Goal: Register for event/course

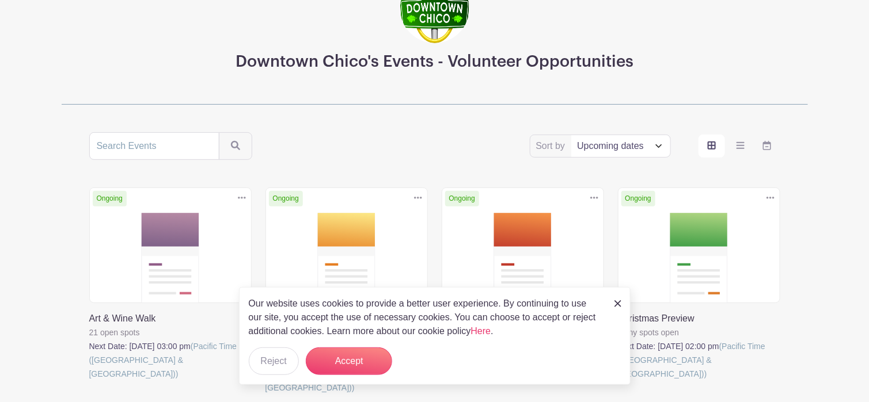
scroll to position [173, 0]
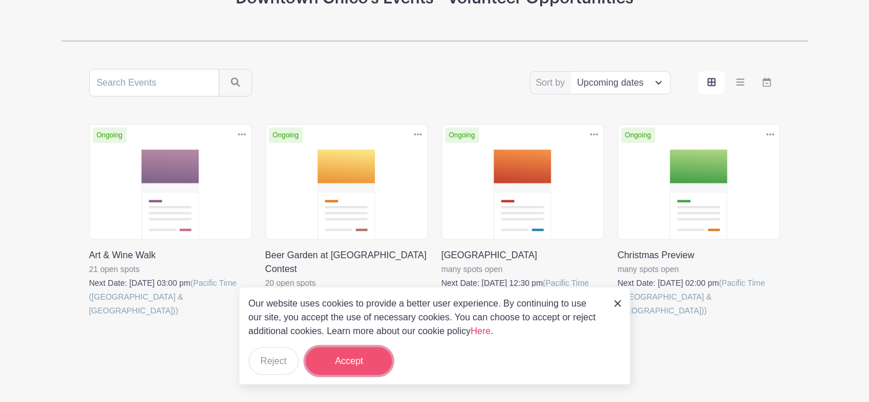
click at [355, 368] on button "Accept" at bounding box center [349, 362] width 86 height 28
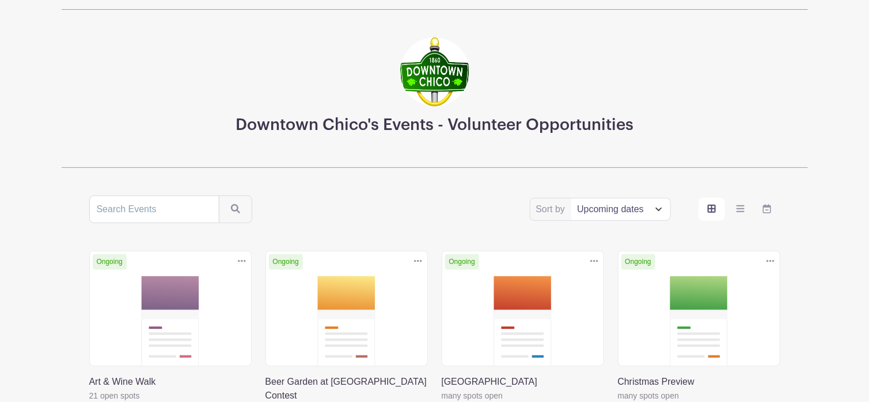
scroll to position [115, 0]
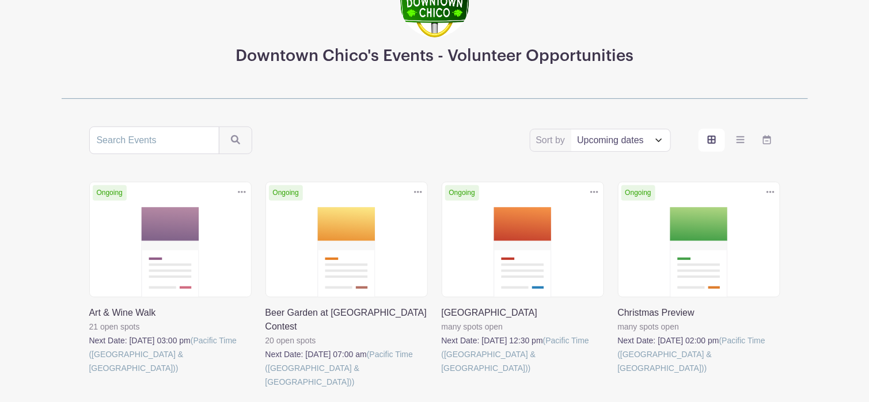
click at [265, 389] on link at bounding box center [265, 389] width 0 height 0
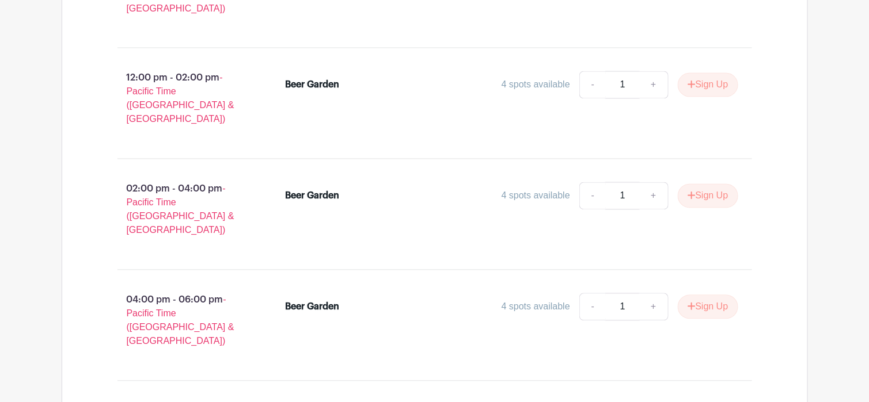
scroll to position [794, 0]
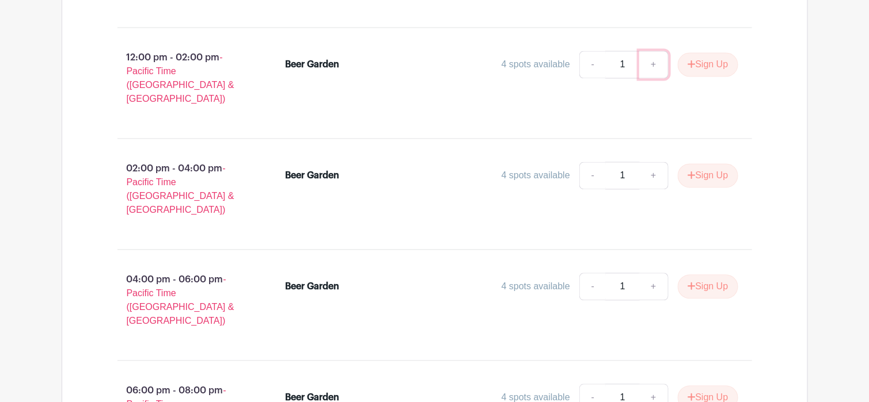
click at [653, 51] on link "+" at bounding box center [653, 65] width 29 height 28
type input "2"
click at [709, 53] on button "Sign Up" at bounding box center [707, 65] width 60 height 24
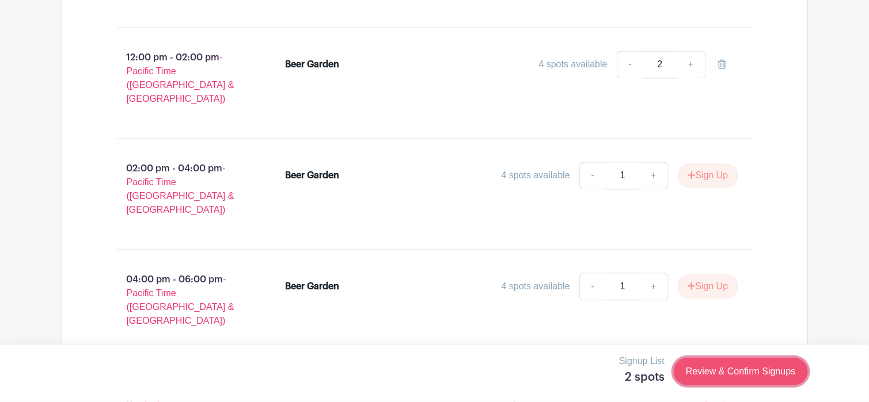
click at [725, 373] on link "Review & Confirm Signups" at bounding box center [740, 372] width 134 height 28
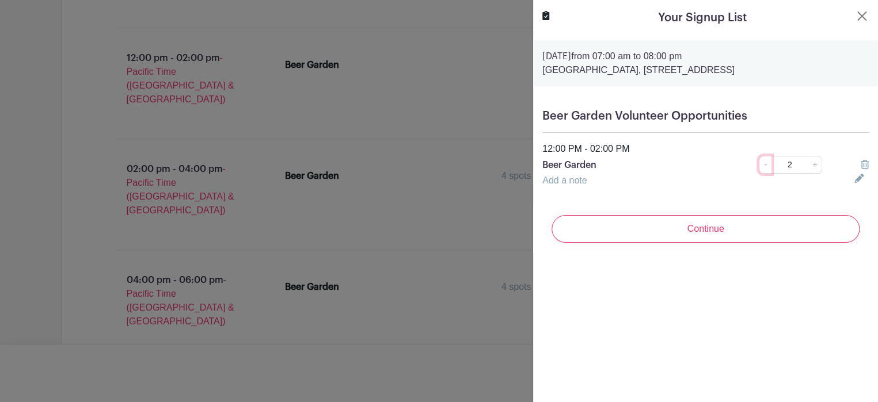
click at [759, 165] on link "-" at bounding box center [765, 165] width 13 height 18
type input "1"
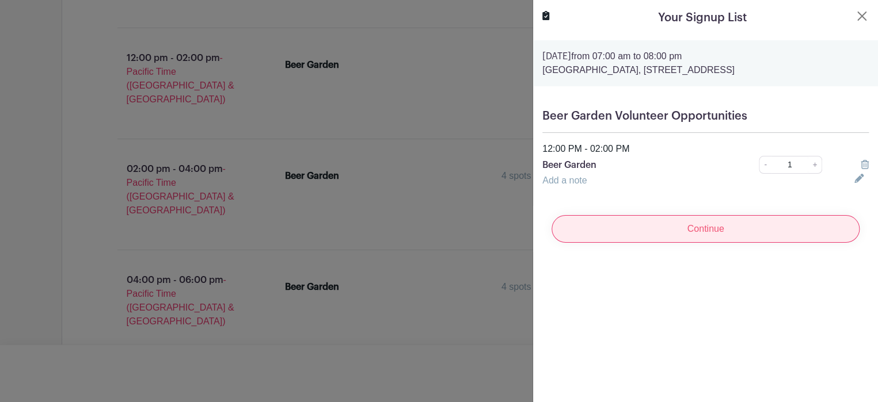
click at [701, 229] on input "Continue" at bounding box center [705, 229] width 308 height 28
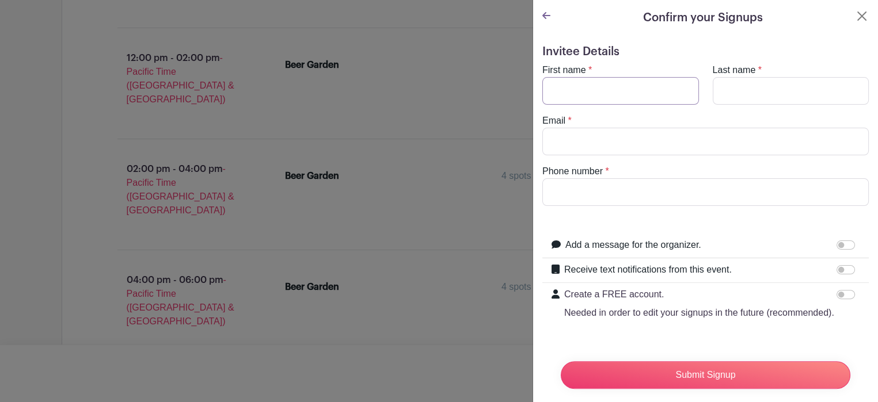
click at [569, 87] on input "First name" at bounding box center [620, 91] width 157 height 28
type input "Ruth"
type input "Piper"
type input "piperroo8@gmail.com"
type input "5303549071"
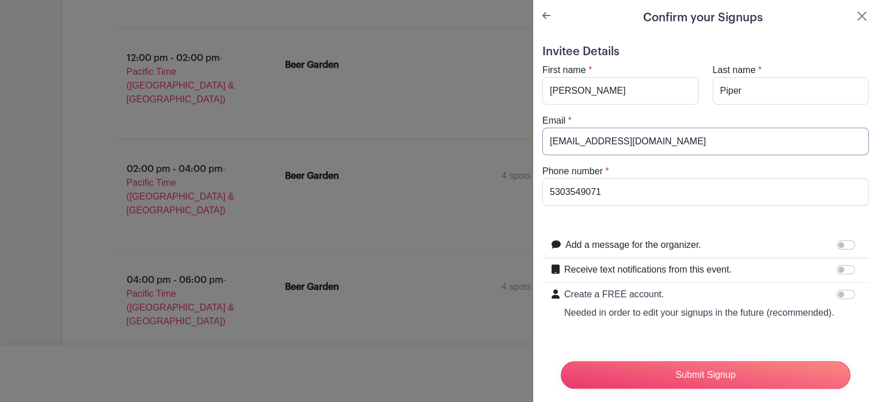
click at [648, 139] on input "piperroo8@gmail.com" at bounding box center [705, 142] width 326 height 28
drag, startPoint x: 640, startPoint y: 140, endPoint x: 543, endPoint y: 139, distance: 96.7
click at [543, 139] on input "piperroo8@gmail.com" at bounding box center [705, 142] width 326 height 28
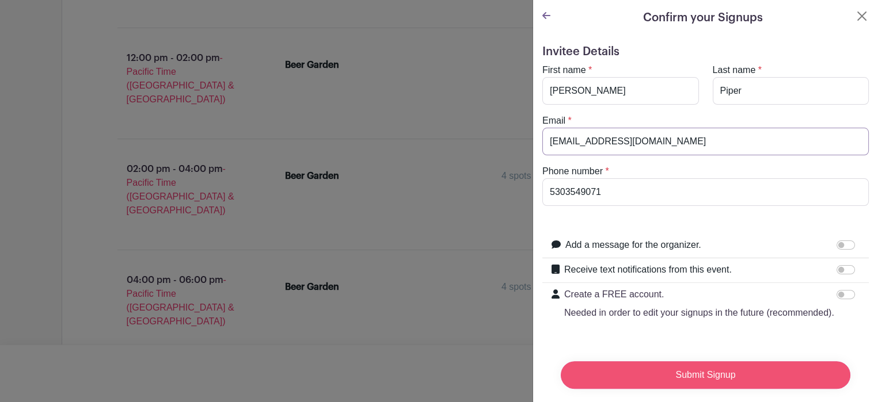
type input "[EMAIL_ADDRESS][DOMAIN_NAME]"
click at [726, 372] on input "Submit Signup" at bounding box center [706, 375] width 290 height 28
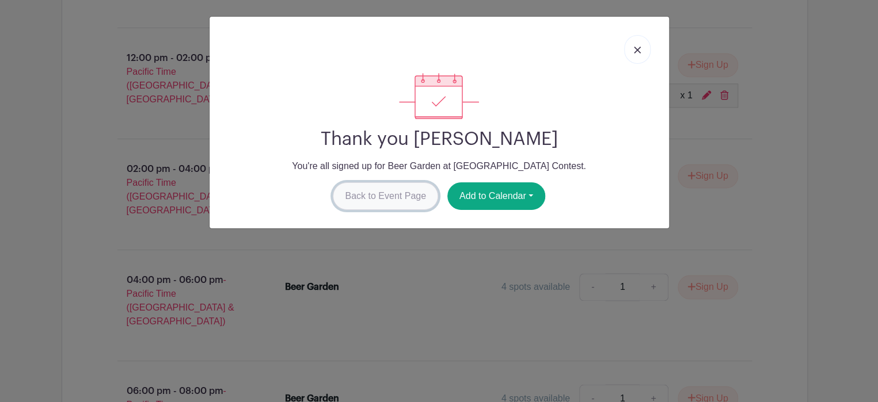
click at [389, 193] on link "Back to Event Page" at bounding box center [385, 196] width 105 height 28
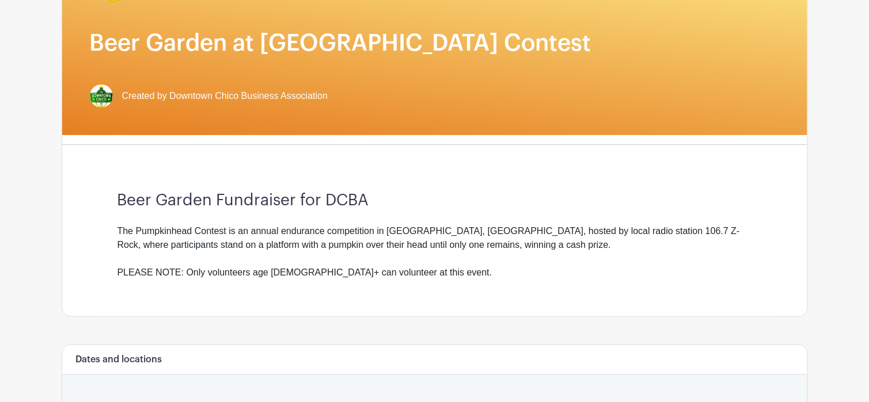
scroll to position [0, 0]
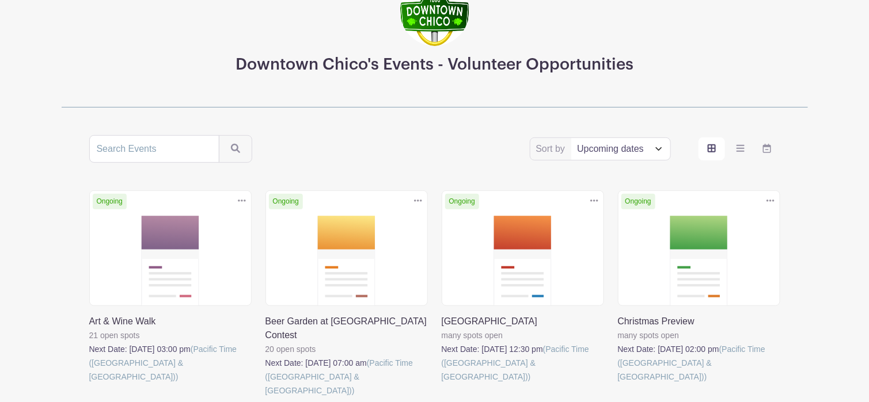
scroll to position [4, 0]
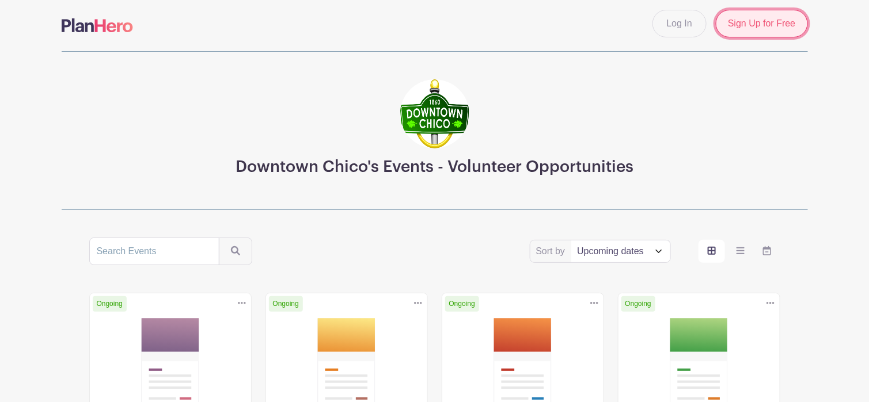
click at [774, 24] on link "Sign Up for Free" at bounding box center [761, 24] width 92 height 28
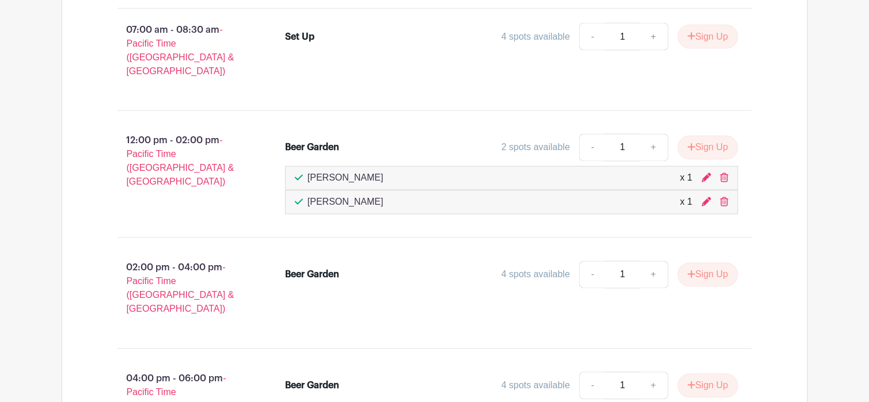
scroll to position [721, 0]
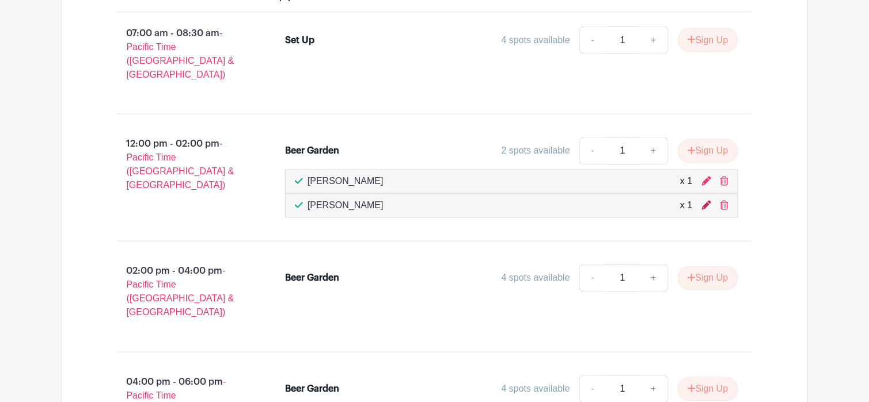
click at [703, 201] on icon at bounding box center [706, 205] width 9 height 9
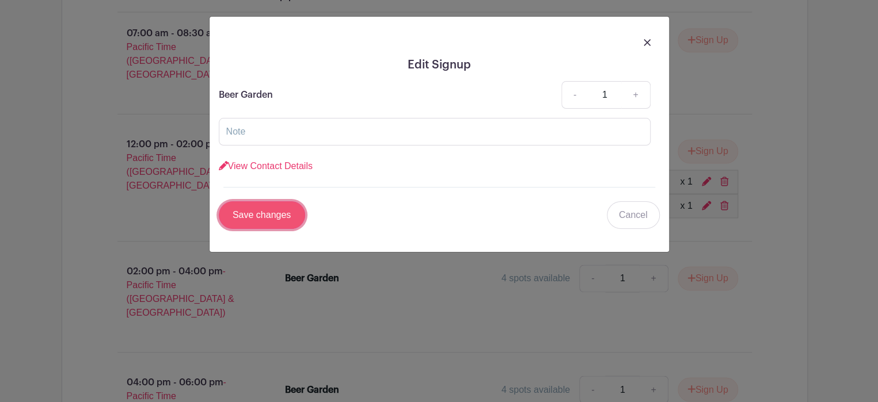
click at [267, 214] on input "Save changes" at bounding box center [262, 215] width 86 height 28
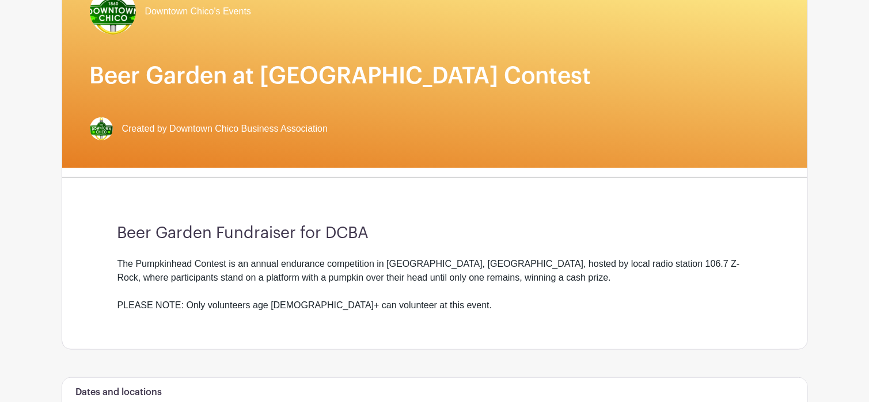
scroll to position [0, 0]
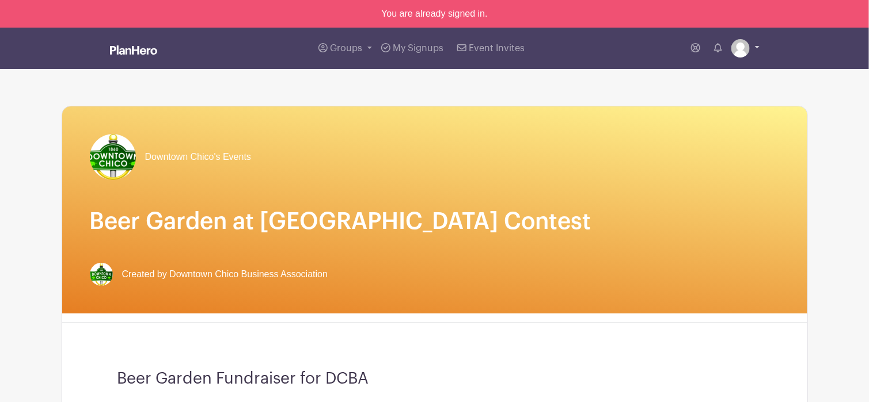
click at [757, 47] on link at bounding box center [745, 48] width 28 height 18
click at [702, 78] on link "My account" at bounding box center [713, 75] width 91 height 18
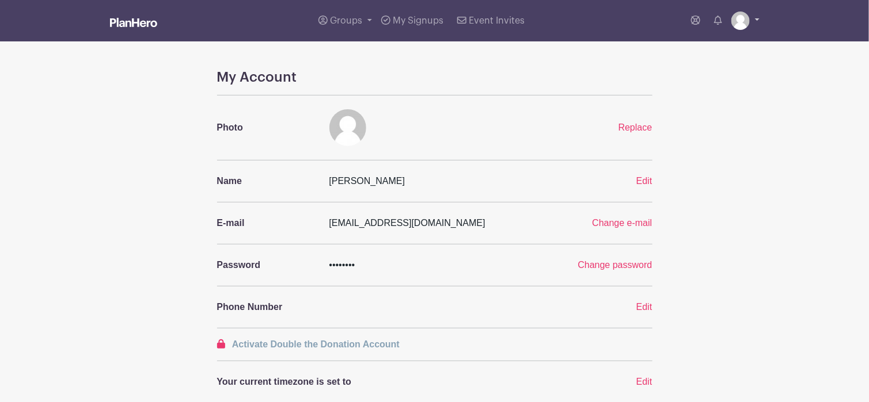
click at [755, 21] on link at bounding box center [745, 21] width 28 height 18
click at [695, 75] on link "Logout" at bounding box center [713, 76] width 91 height 18
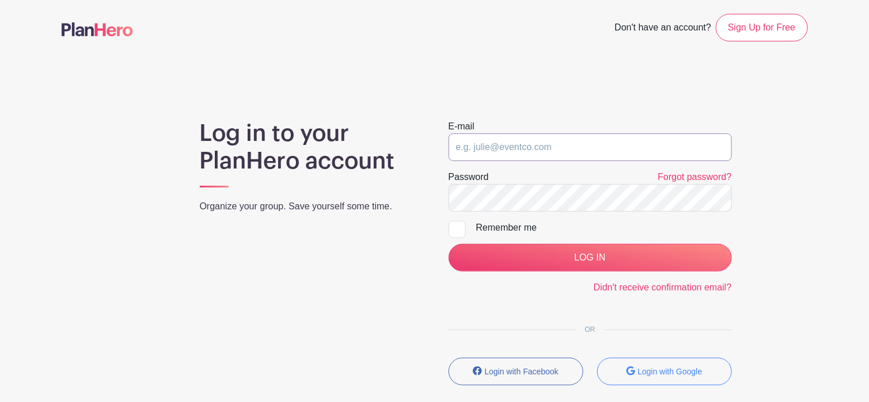
type input "buckley554@gmail.com"
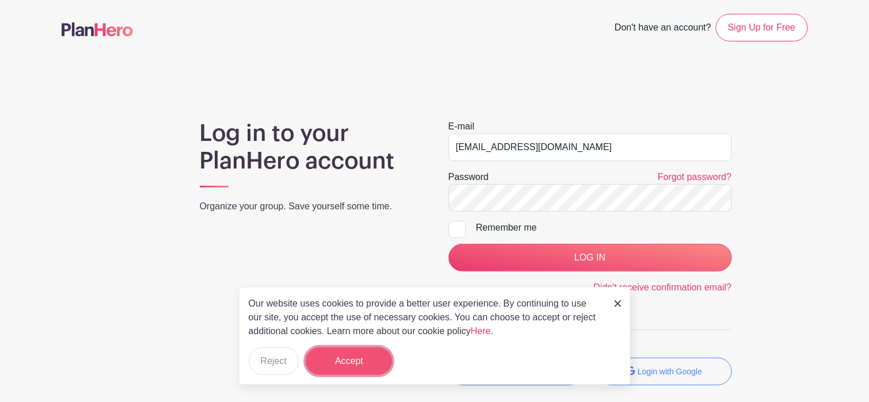
click at [356, 359] on button "Accept" at bounding box center [349, 362] width 86 height 28
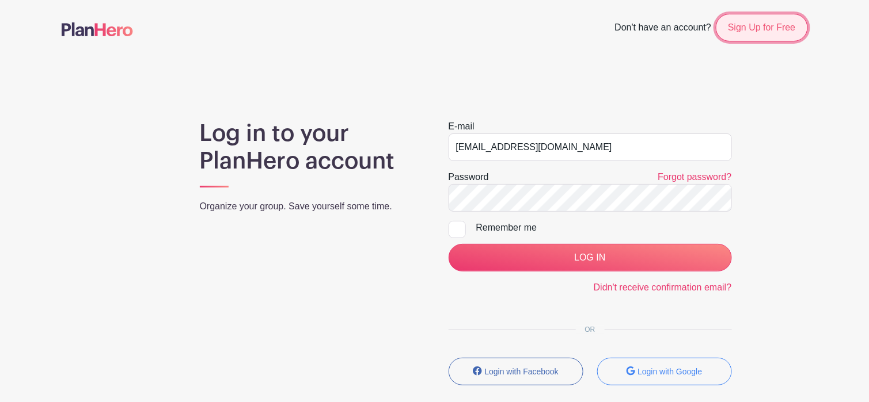
click at [752, 25] on link "Sign Up for Free" at bounding box center [761, 28] width 92 height 28
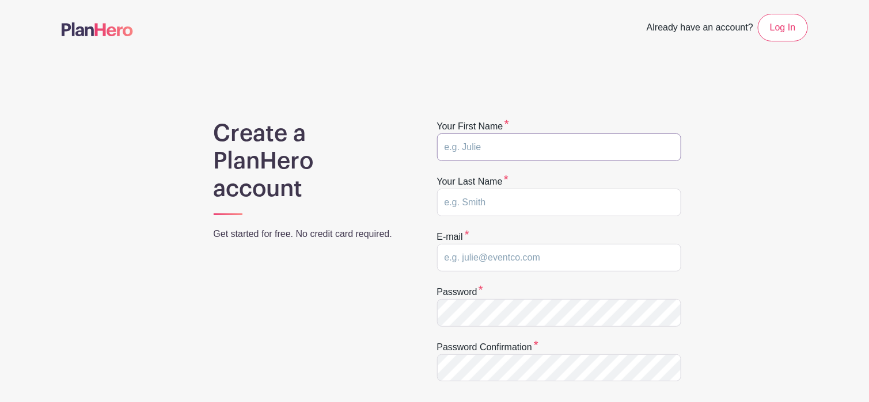
click at [441, 143] on input "text" at bounding box center [559, 148] width 244 height 28
type input "Ruth"
type input "Piper"
drag, startPoint x: 554, startPoint y: 256, endPoint x: 442, endPoint y: 256, distance: 112.2
click at [442, 256] on input "piperroo8@gmail.com" at bounding box center [559, 258] width 244 height 28
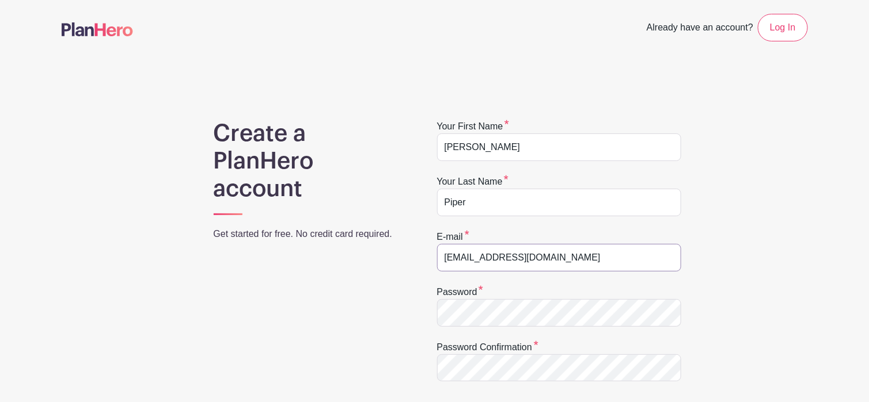
type input "[EMAIL_ADDRESS][DOMAIN_NAME]"
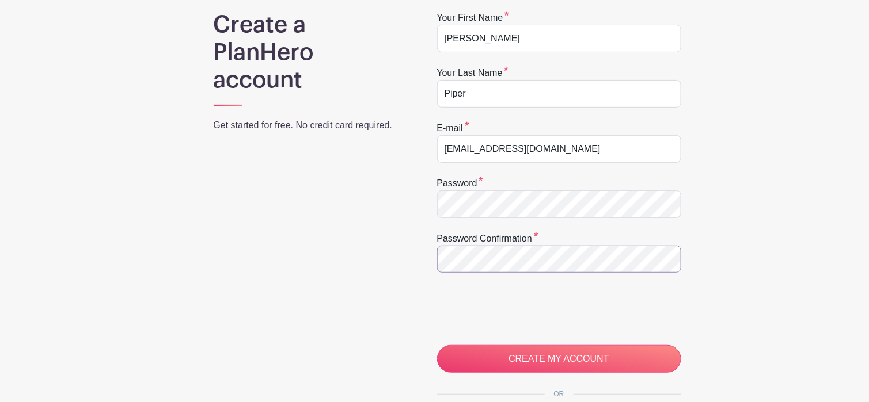
scroll to position [115, 0]
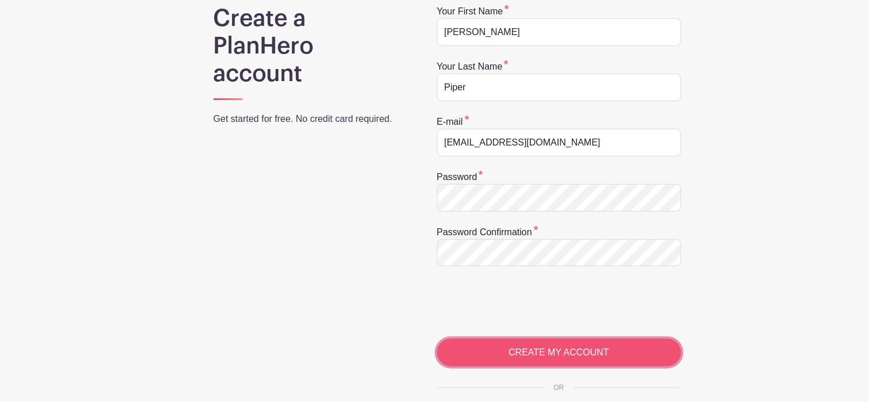
click at [561, 351] on input "CREATE MY ACCOUNT" at bounding box center [559, 353] width 244 height 28
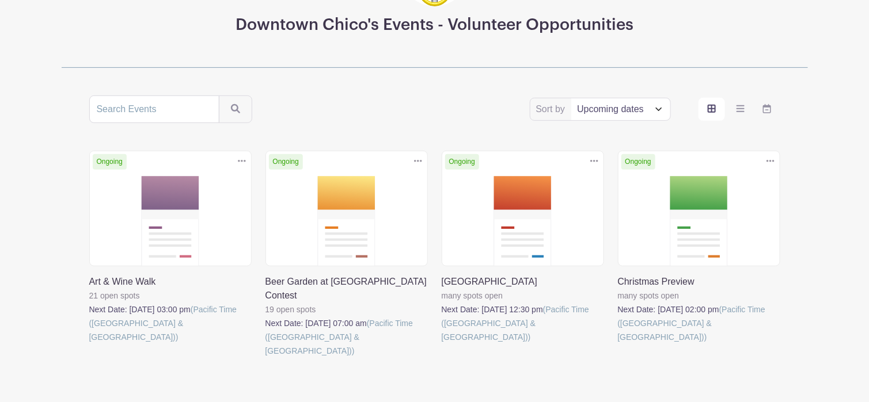
scroll to position [173, 0]
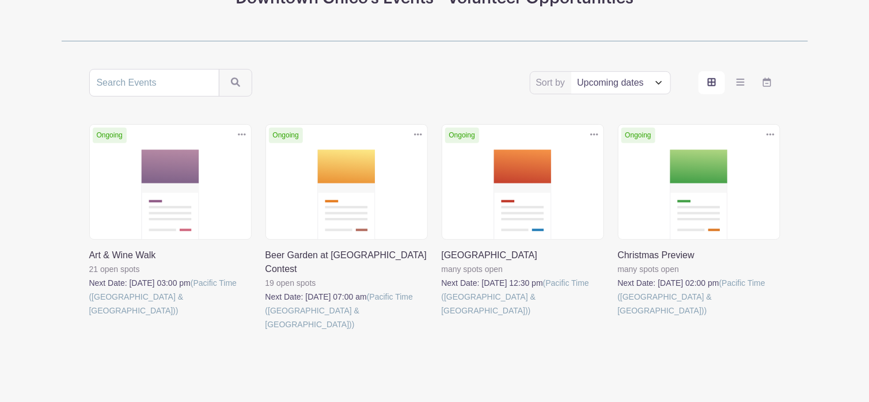
click at [265, 332] on link at bounding box center [265, 332] width 0 height 0
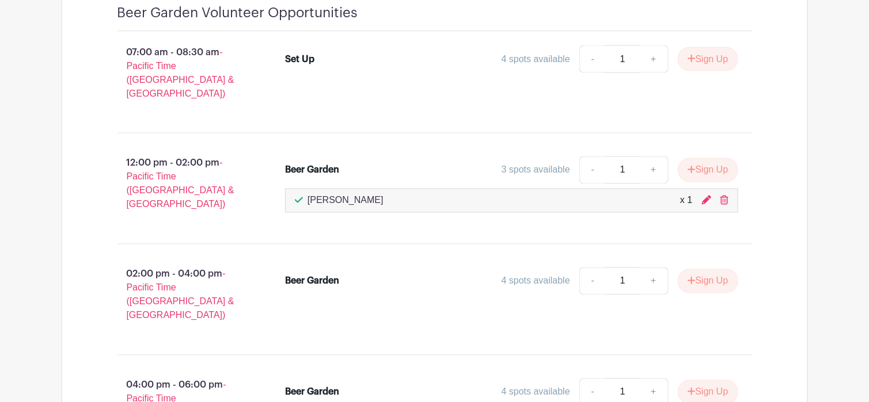
scroll to position [691, 0]
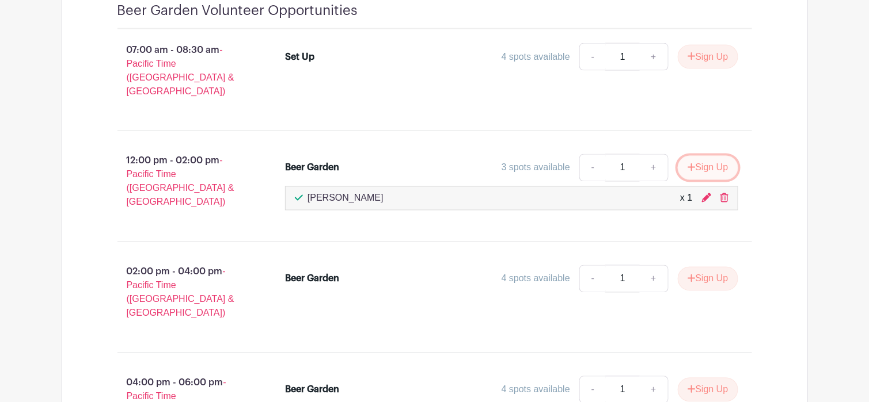
click at [719, 156] on button "Sign Up" at bounding box center [707, 168] width 60 height 24
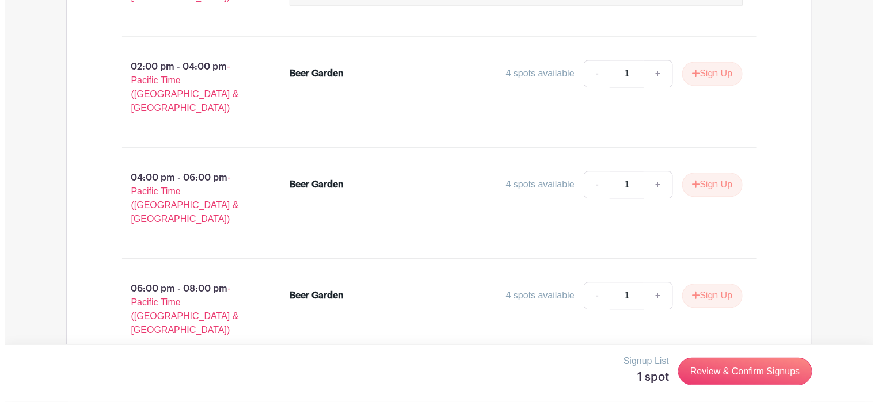
scroll to position [913, 0]
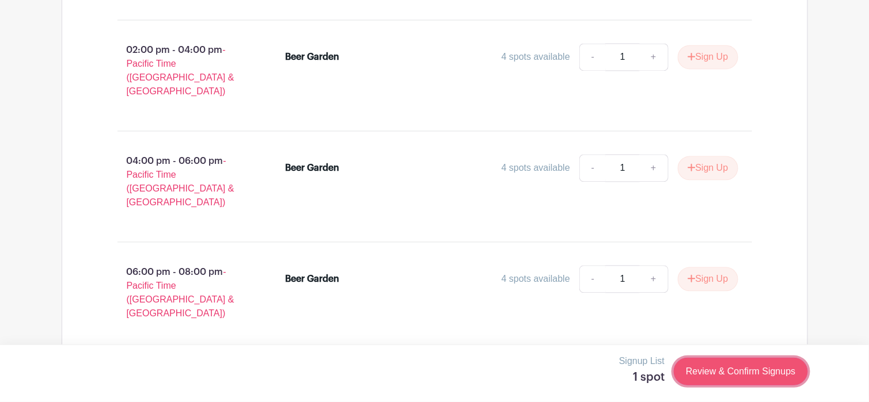
click at [734, 370] on link "Review & Confirm Signups" at bounding box center [740, 372] width 134 height 28
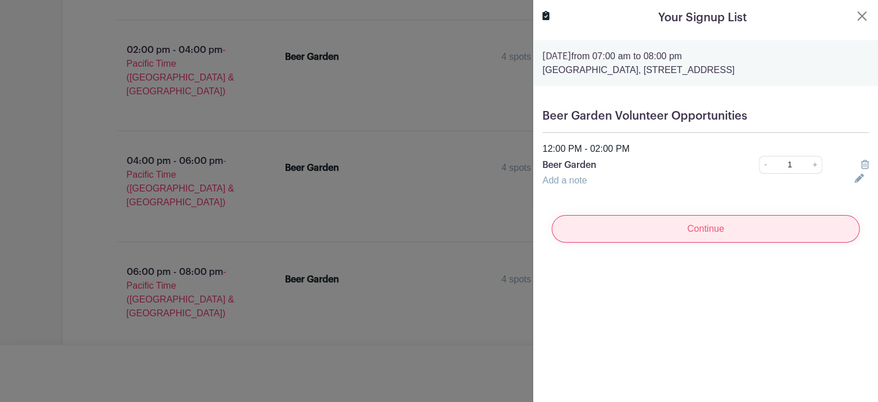
click at [718, 234] on input "Continue" at bounding box center [705, 229] width 308 height 28
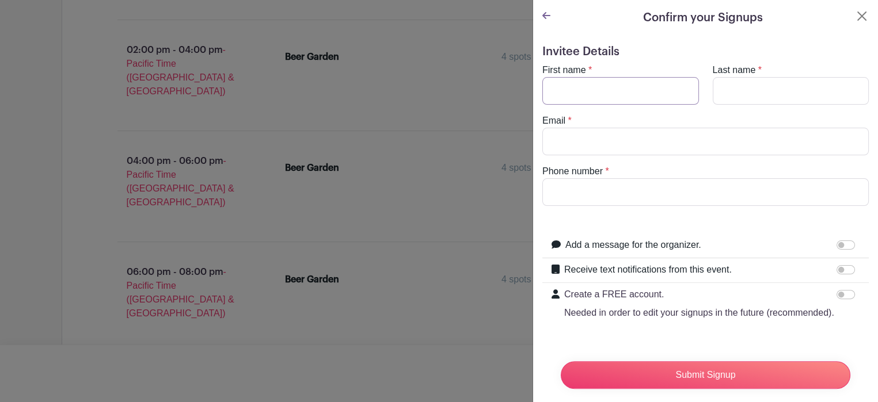
click at [560, 93] on input "First name" at bounding box center [620, 91] width 157 height 28
type input "Michael"
type input "Buckley"
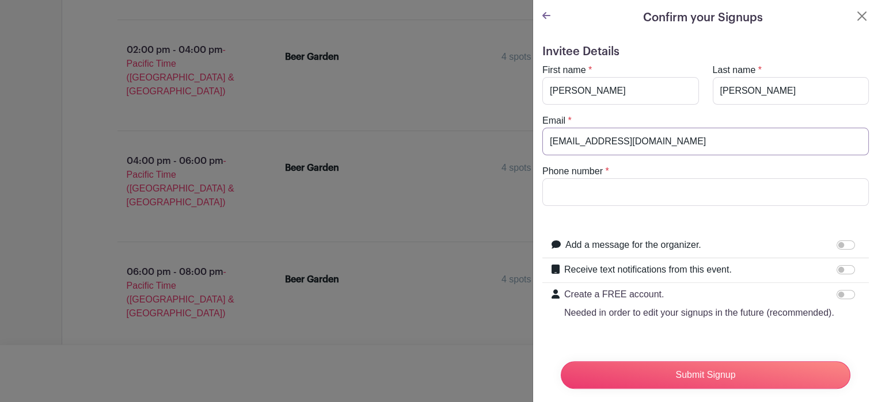
type input "buckley554@gmail.com"
type input "5303547660"
click at [839, 271] on input "Receive text notifications from this event." at bounding box center [845, 269] width 18 height 9
checkbox input "true"
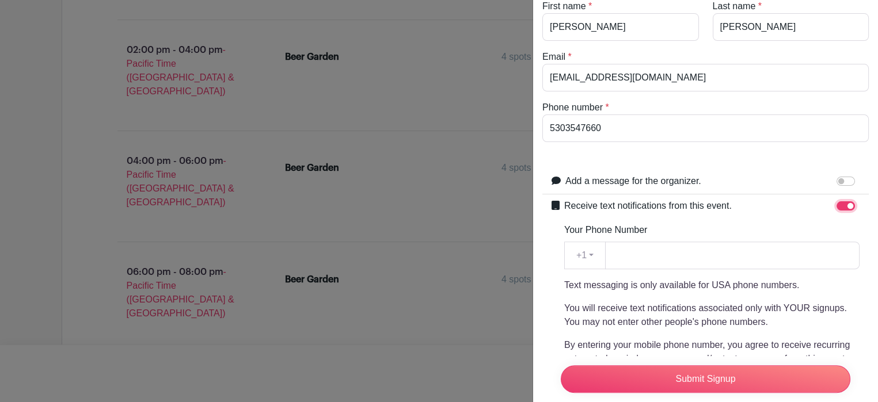
scroll to position [173, 0]
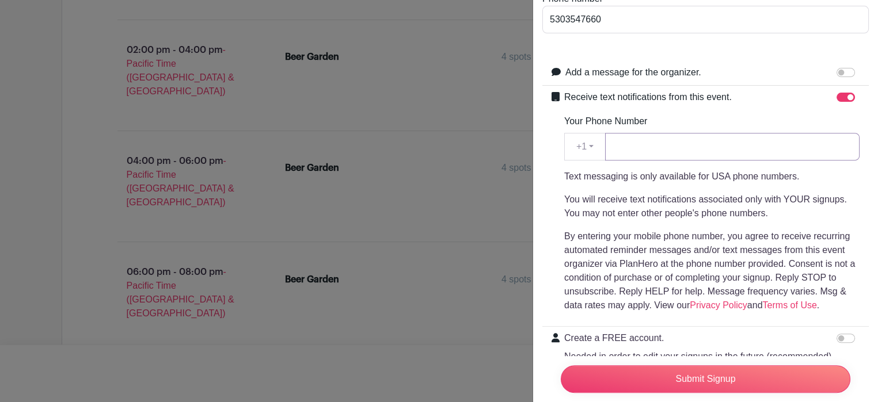
click at [624, 146] on input "Your Phone Number" at bounding box center [732, 147] width 254 height 28
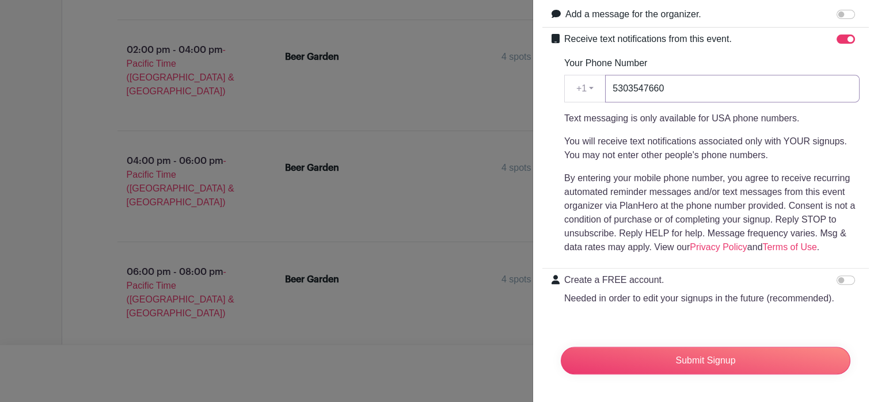
scroll to position [252, 0]
type input "5303547660"
click at [837, 276] on input "Create a FREE account. Needed in order to edit your signups in the future (reco…" at bounding box center [845, 280] width 18 height 9
checkbox input "true"
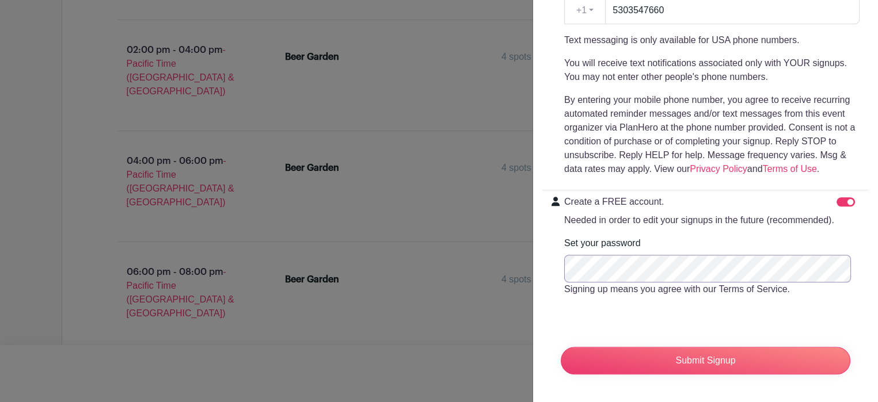
scroll to position [330, 0]
click at [709, 350] on input "Submit Signup" at bounding box center [706, 361] width 290 height 28
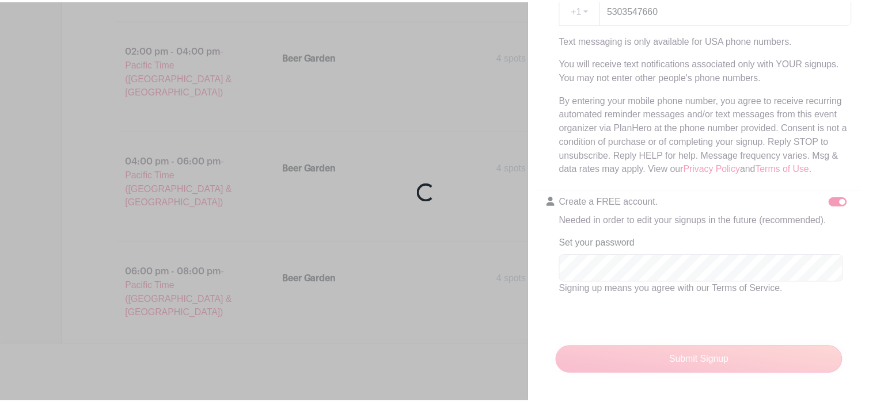
scroll to position [936, 0]
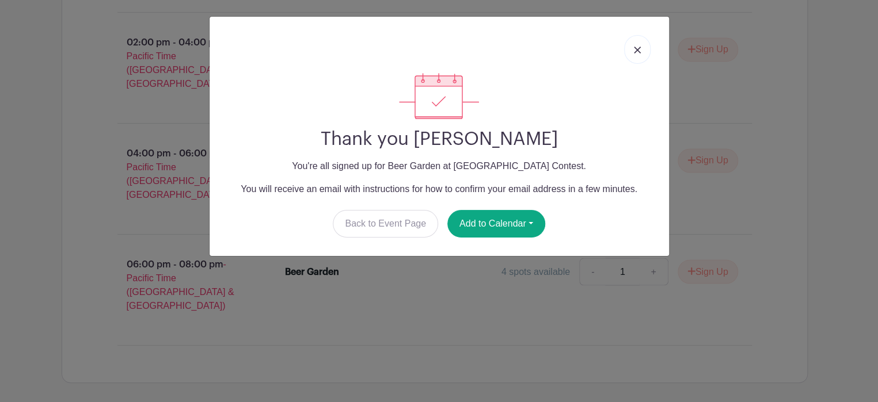
click at [637, 45] on link at bounding box center [637, 49] width 26 height 29
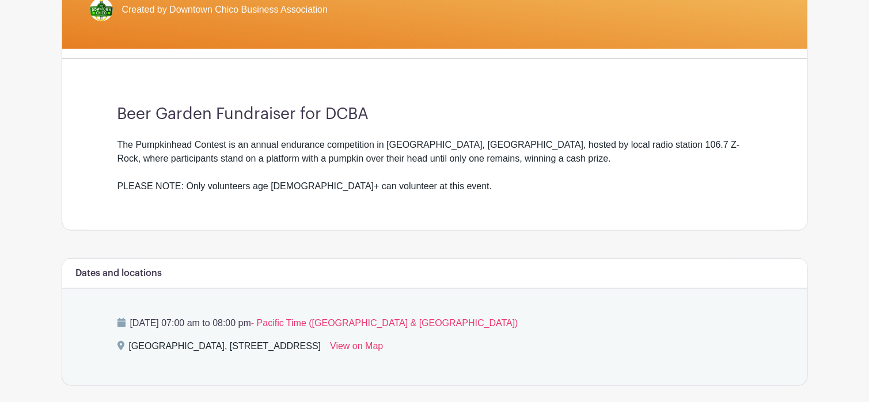
scroll to position [246, 0]
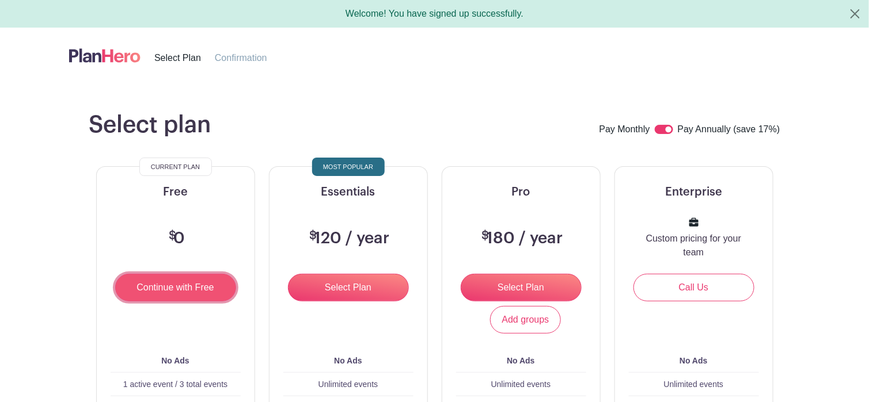
click at [168, 291] on input "Continue with Free" at bounding box center [175, 288] width 121 height 28
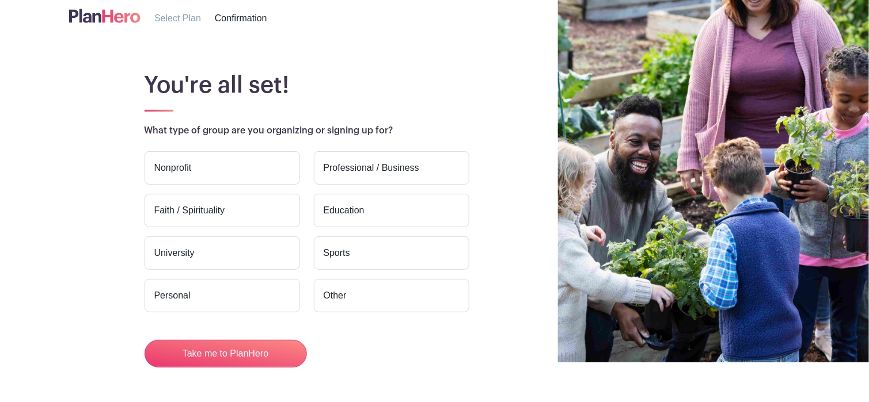
scroll to position [75, 0]
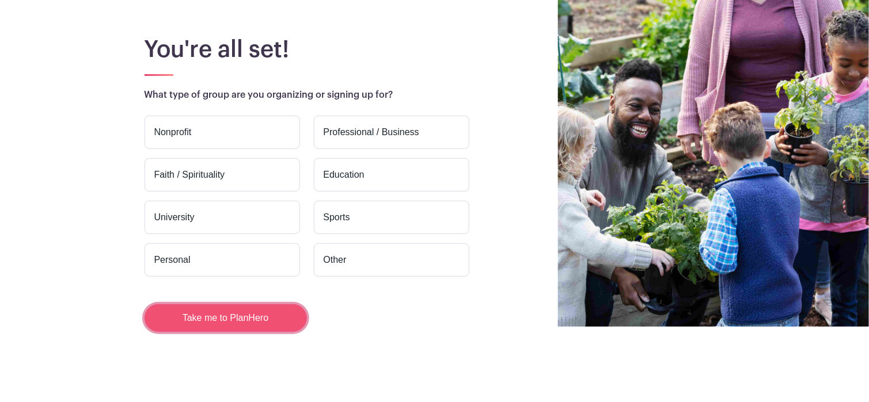
click at [245, 314] on button "Take me to PlanHero" at bounding box center [225, 318] width 162 height 28
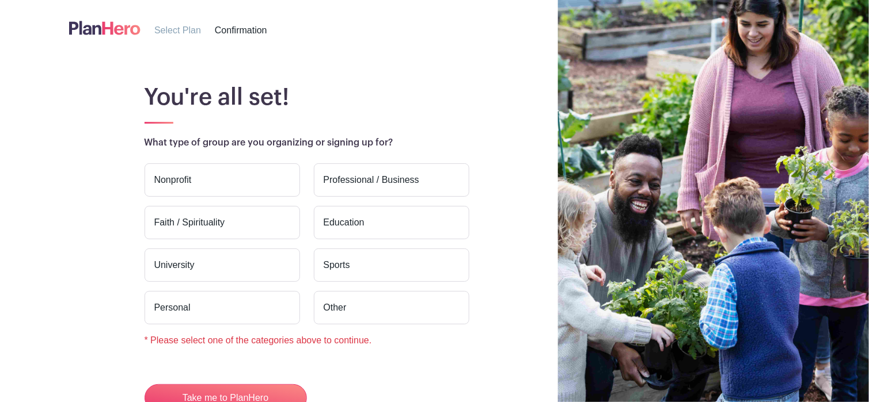
click at [371, 314] on label "Other" at bounding box center [391, 307] width 155 height 33
click at [0, 0] on input "Other" at bounding box center [0, 0] width 0 height 0
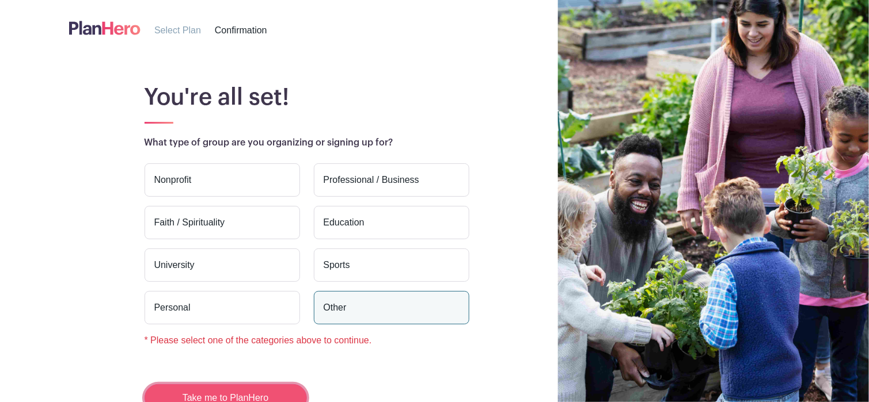
click at [231, 386] on button "Take me to PlanHero" at bounding box center [225, 398] width 162 height 28
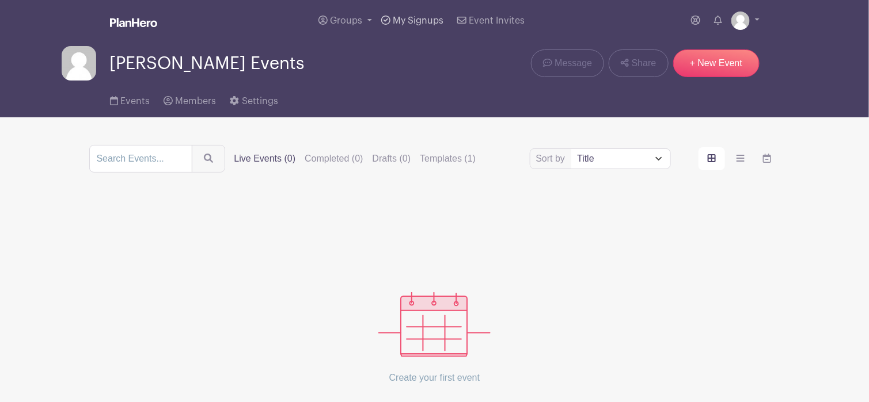
click at [408, 14] on link "My Signups" at bounding box center [411, 20] width 71 height 41
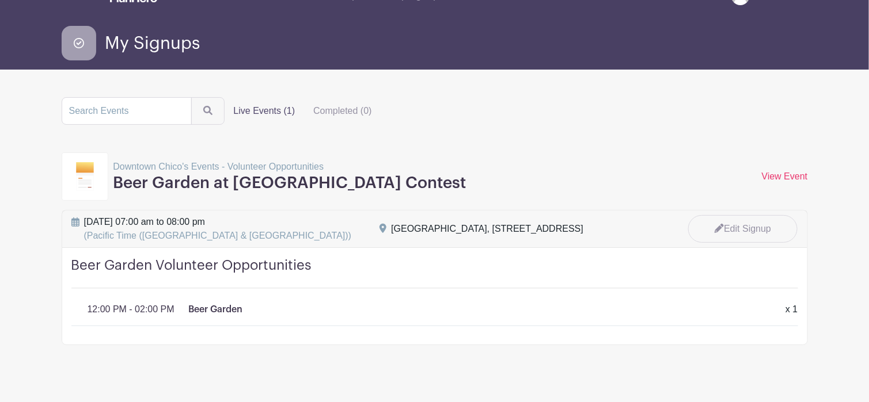
scroll to position [39, 0]
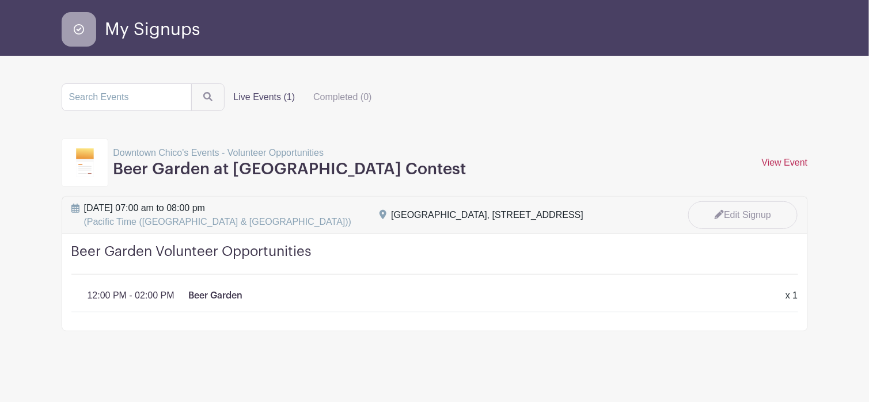
click at [790, 158] on link "View Event" at bounding box center [784, 163] width 46 height 10
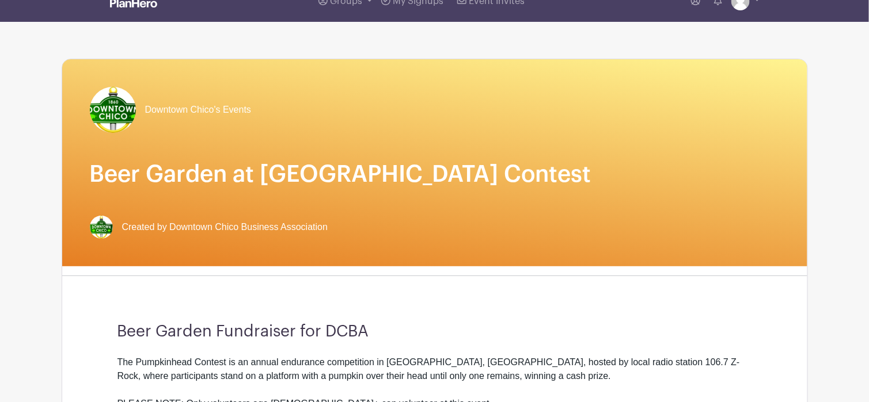
scroll to position [3, 0]
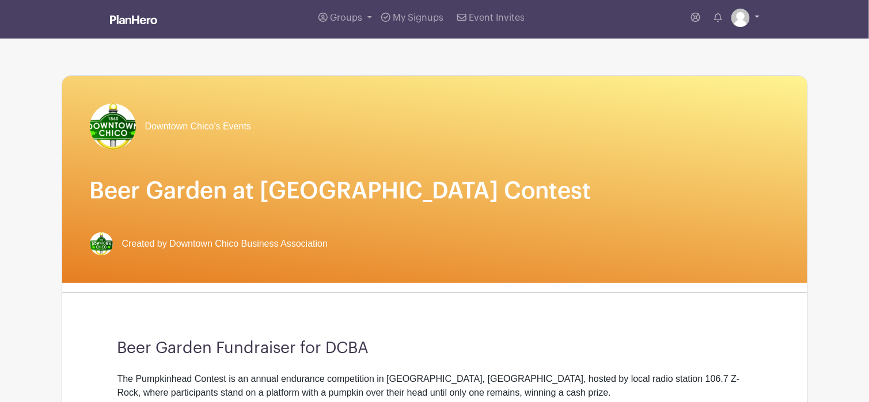
click at [757, 16] on link at bounding box center [745, 18] width 28 height 18
click at [706, 42] on link "My account" at bounding box center [713, 45] width 91 height 18
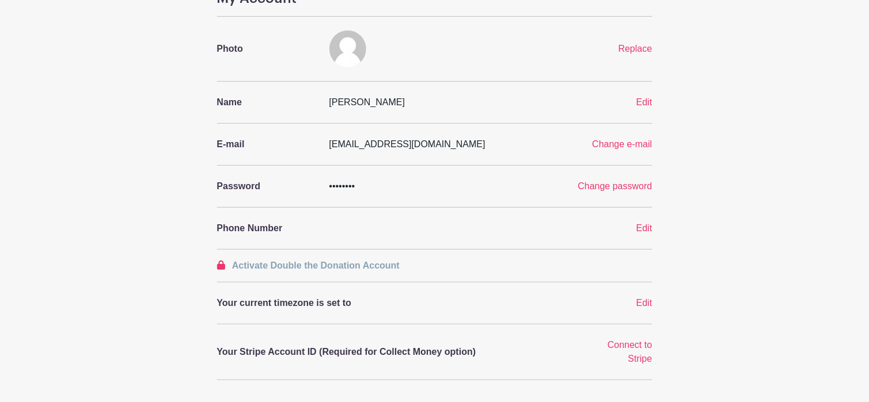
scroll to position [173, 0]
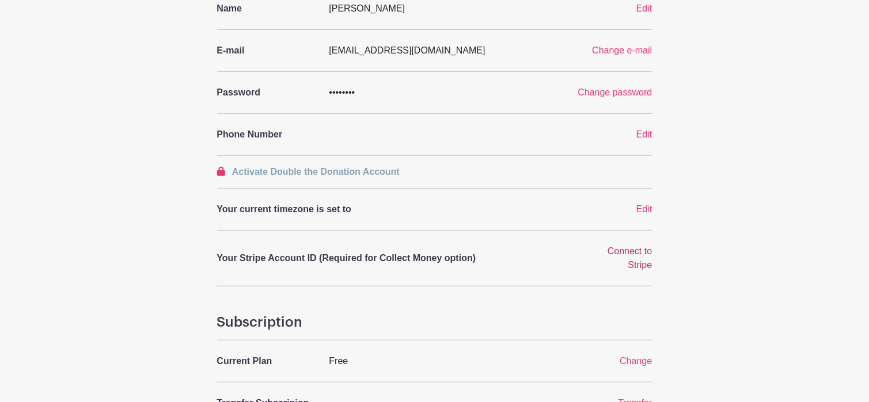
click at [627, 251] on span "Connect to Stripe" at bounding box center [629, 258] width 44 height 24
